Goal: Transaction & Acquisition: Book appointment/travel/reservation

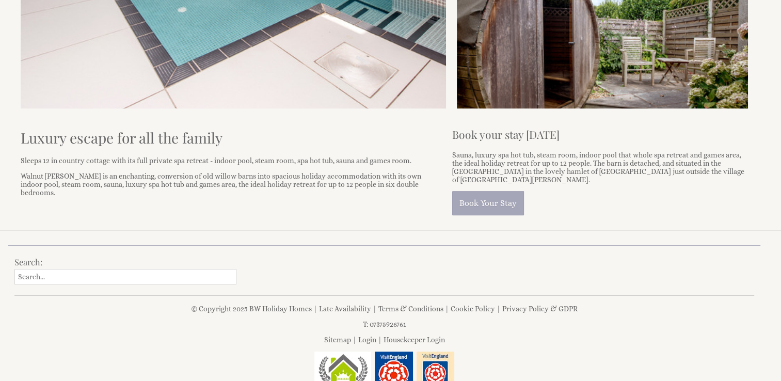
scroll to position [388, 0]
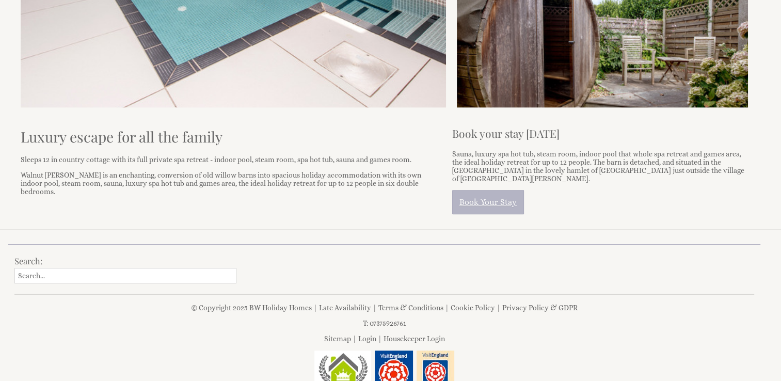
click at [502, 199] on link "Book Your Stay" at bounding box center [488, 202] width 72 height 24
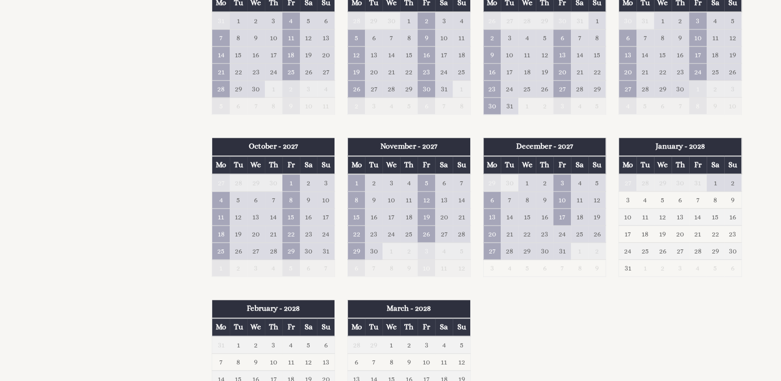
scroll to position [1163, 0]
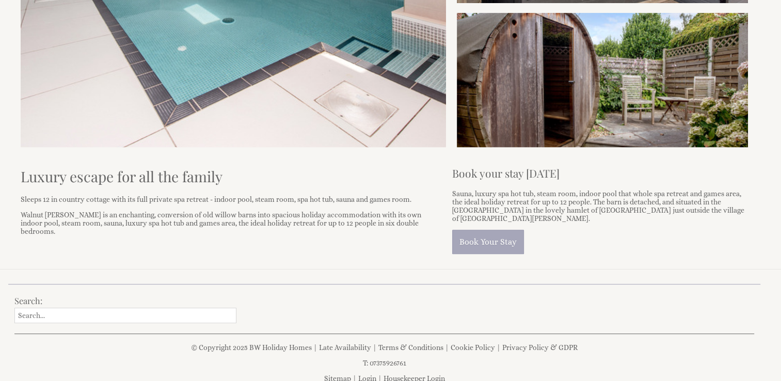
scroll to position [349, 0]
click at [488, 230] on link "Book Your Stay" at bounding box center [488, 241] width 72 height 24
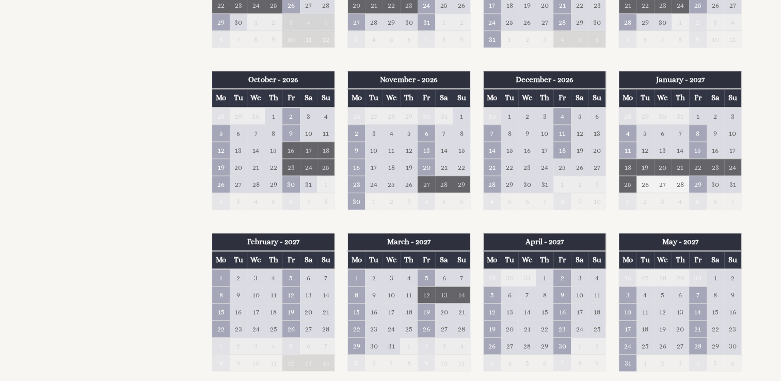
scroll to position [742, 0]
